Goal: Transaction & Acquisition: Purchase product/service

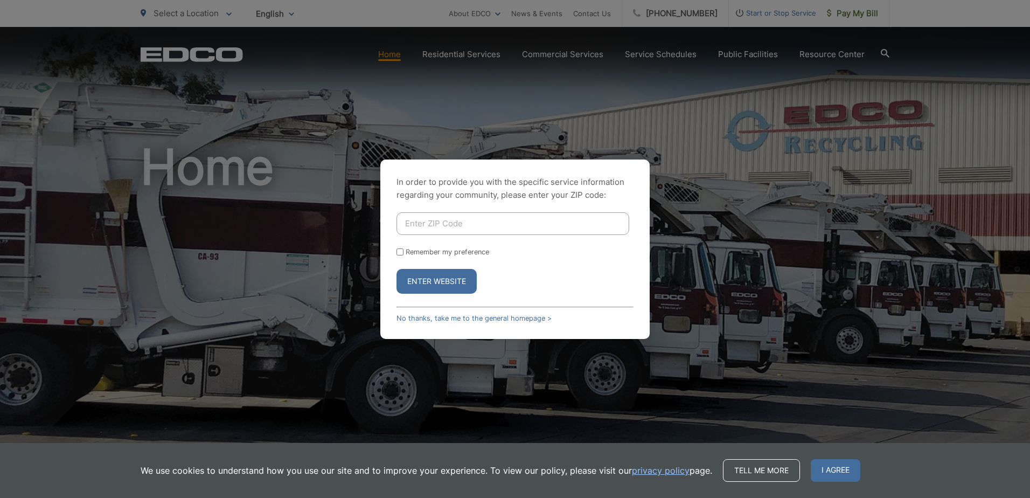
click at [483, 227] on input "Enter ZIP Code" at bounding box center [513, 223] width 233 height 23
type input "91901"
click at [438, 285] on button "Enter Website" at bounding box center [437, 281] width 80 height 25
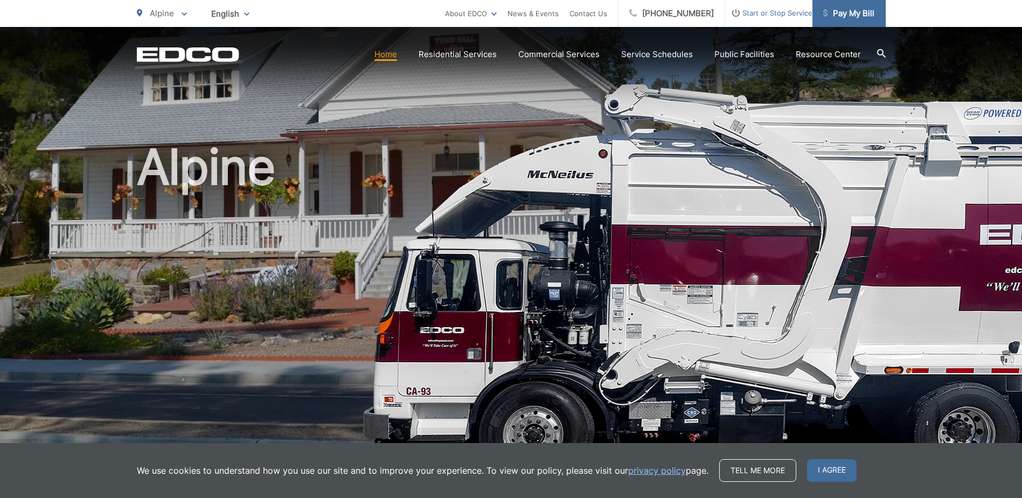
click at [851, 10] on span "Pay My Bill" at bounding box center [848, 13] width 51 height 13
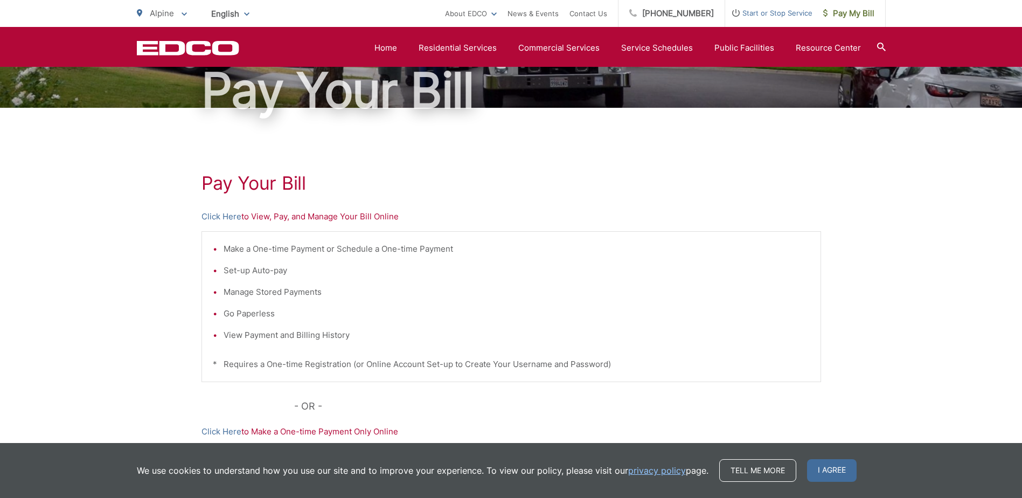
scroll to position [107, 0]
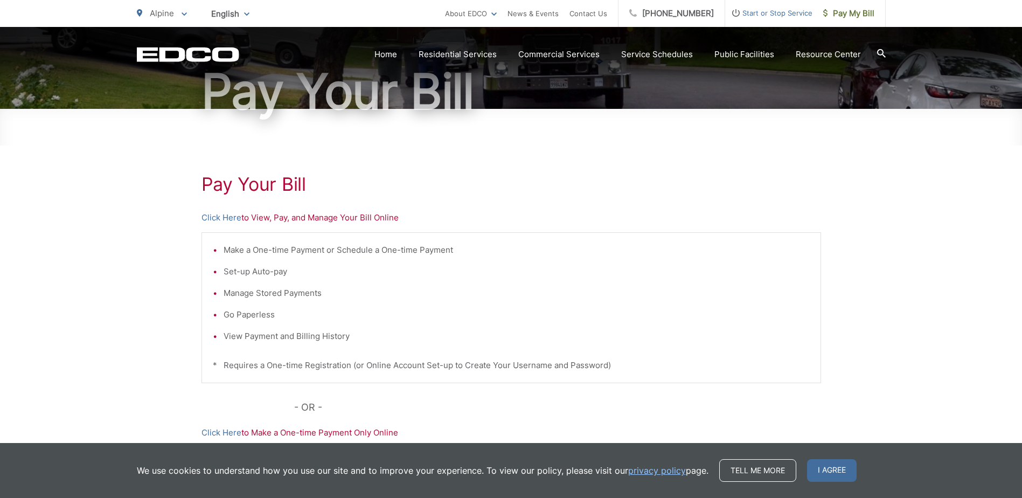
click at [270, 218] on p "Click Here to View, Pay, and Manage Your Bill Online" at bounding box center [512, 217] width 620 height 13
click at [353, 220] on p "Click Here to View, Pay, and Manage Your Bill Online" at bounding box center [512, 217] width 620 height 13
click at [273, 184] on h1 "Pay Your Bill" at bounding box center [512, 185] width 620 height 22
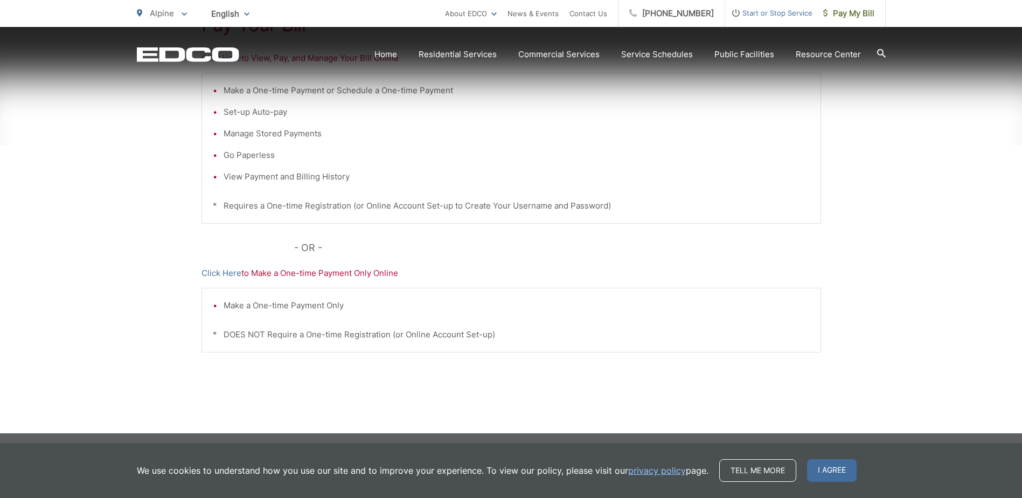
scroll to position [268, 0]
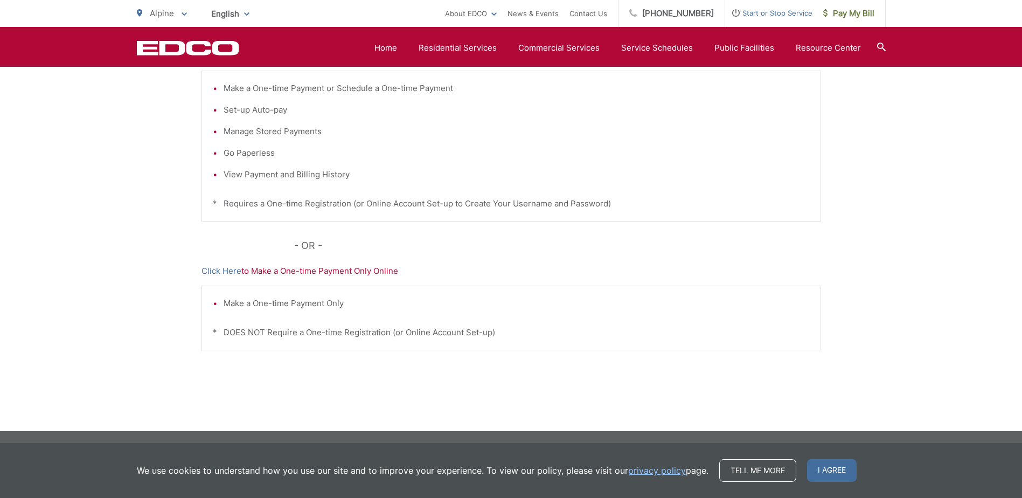
click at [323, 272] on p "Click Here to Make a One-time Payment Only Online" at bounding box center [512, 271] width 620 height 13
click at [353, 268] on p "Click Here to Make a One-time Payment Only Online" at bounding box center [512, 271] width 620 height 13
click at [371, 331] on p "* DOES NOT Require a One-time Registration (or Online Account Set-up)" at bounding box center [511, 332] width 597 height 13
click at [289, 268] on p "Click Here to Make a One-time Payment Only Online" at bounding box center [512, 271] width 620 height 13
drag, startPoint x: 289, startPoint y: 268, endPoint x: 220, endPoint y: 274, distance: 69.2
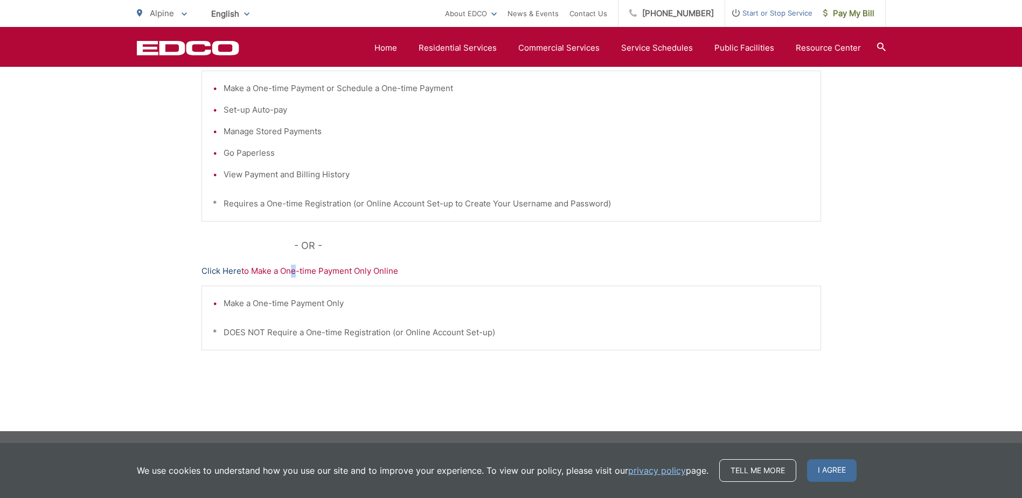
click at [220, 274] on link "Click Here" at bounding box center [222, 271] width 40 height 13
